Goal: Task Accomplishment & Management: Manage account settings

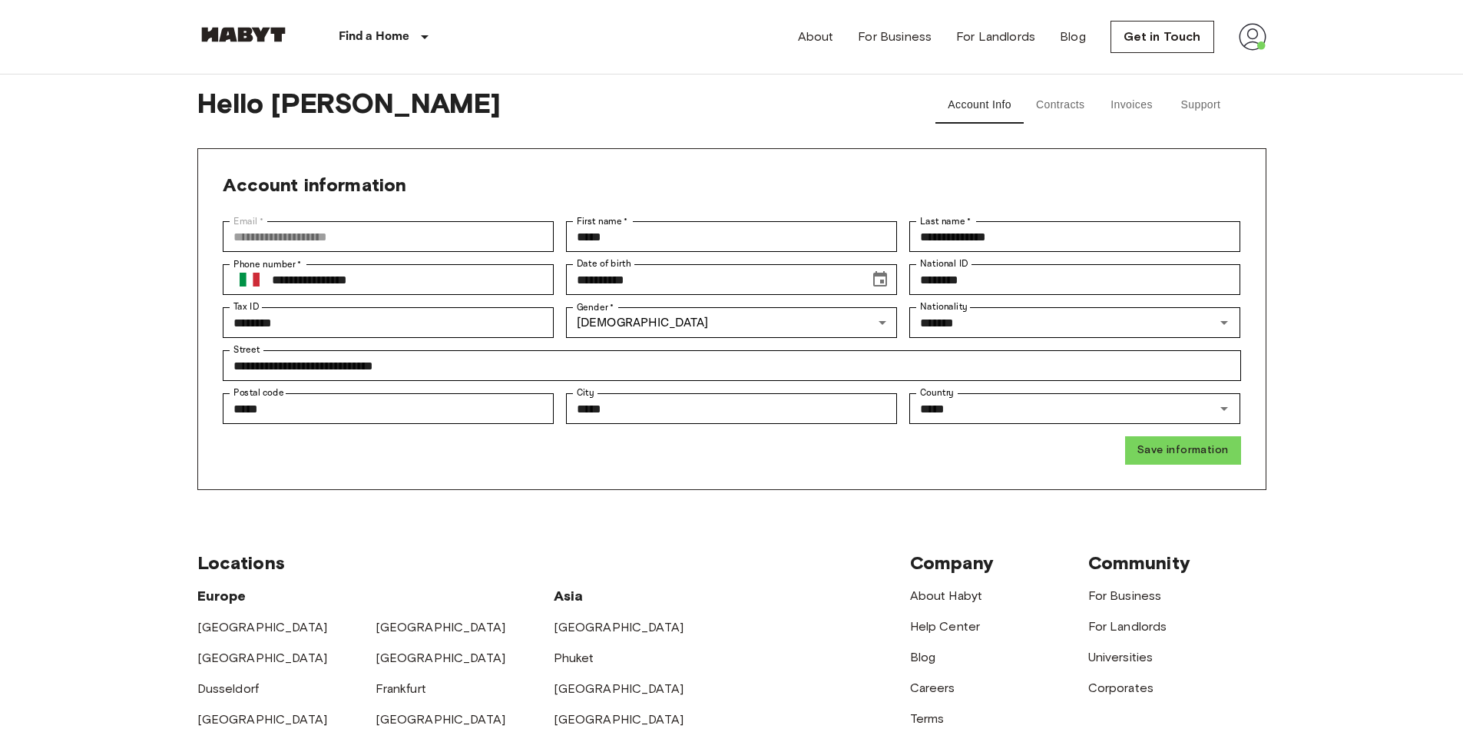
click at [1161, 469] on div "**********" at bounding box center [731, 319] width 1069 height 342
click at [1175, 456] on button "Save information" at bounding box center [1182, 450] width 115 height 28
click at [1126, 108] on button "Invoices" at bounding box center [1131, 105] width 69 height 37
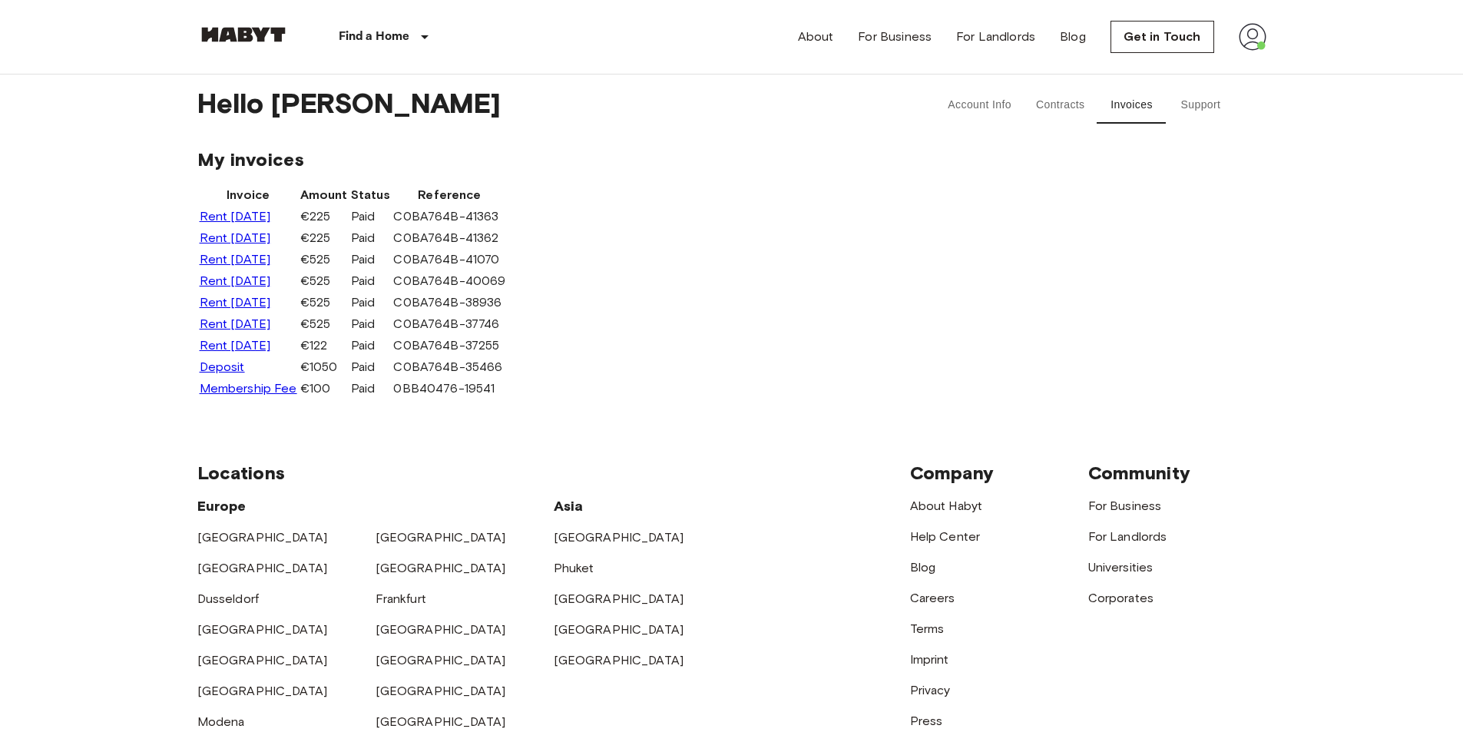
drag, startPoint x: 906, startPoint y: 259, endPoint x: 911, endPoint y: 252, distance: 8.3
click at [392, 227] on td "Paid" at bounding box center [370, 217] width 41 height 20
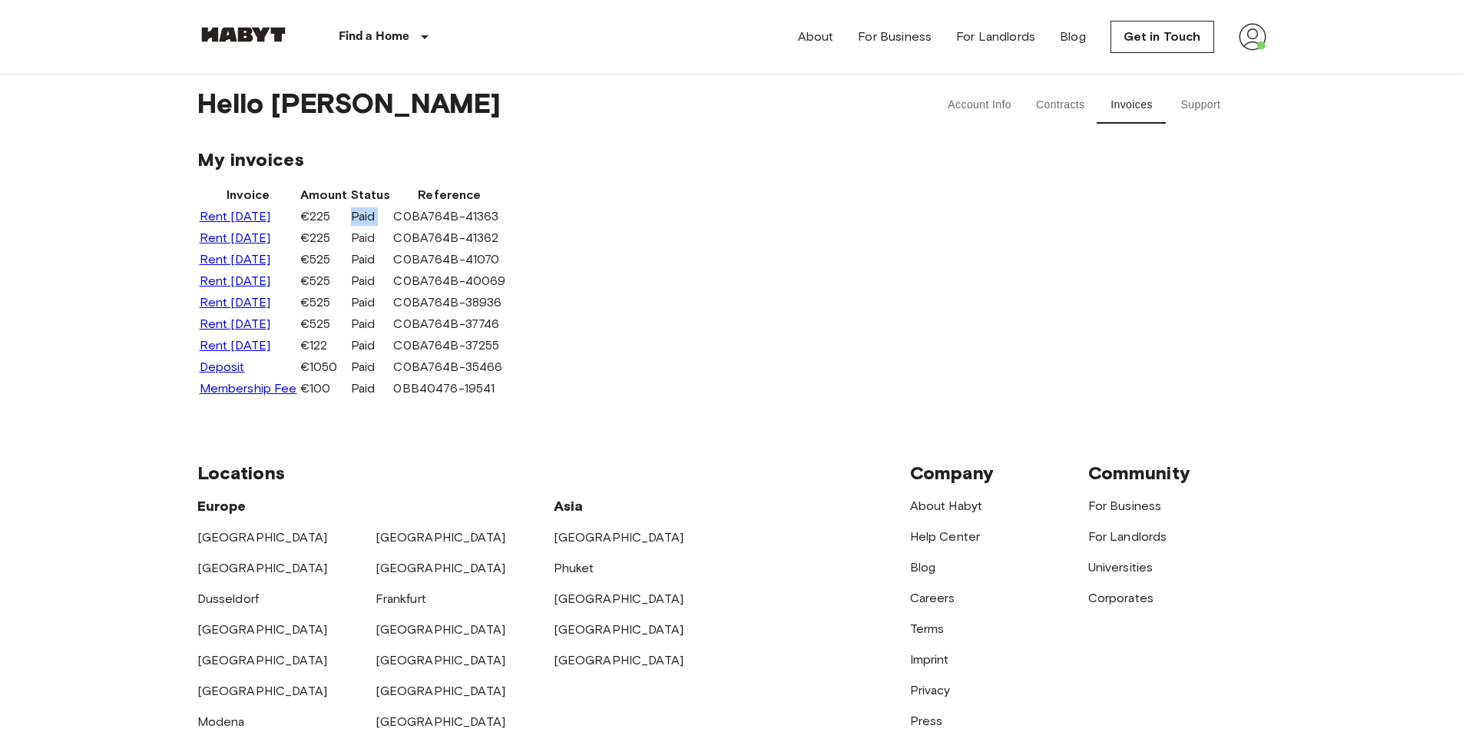
click at [271, 223] on link "Rent [DATE]" at bounding box center [235, 216] width 71 height 15
click at [271, 245] on link "Rent [DATE]" at bounding box center [235, 237] width 71 height 15
